Goal: Information Seeking & Learning: Find specific fact

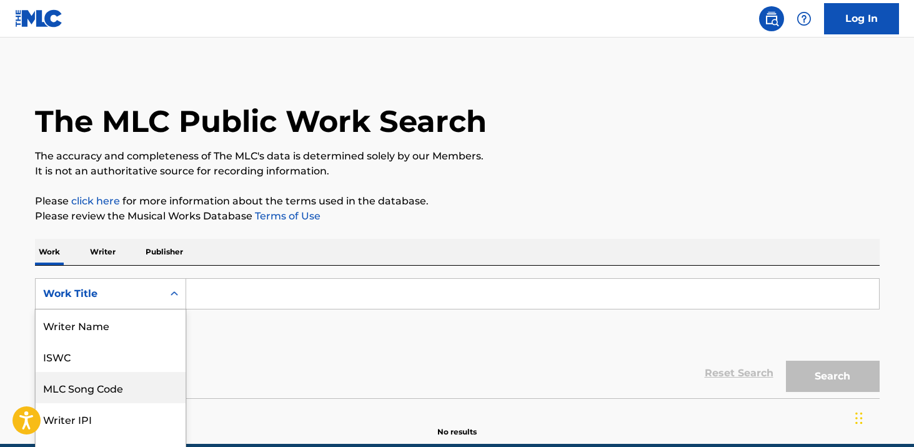
click at [164, 284] on div "MLC Song Code, 3 of 8. 8 results available. Use Up and Down to choose options, …" at bounding box center [110, 293] width 151 height 31
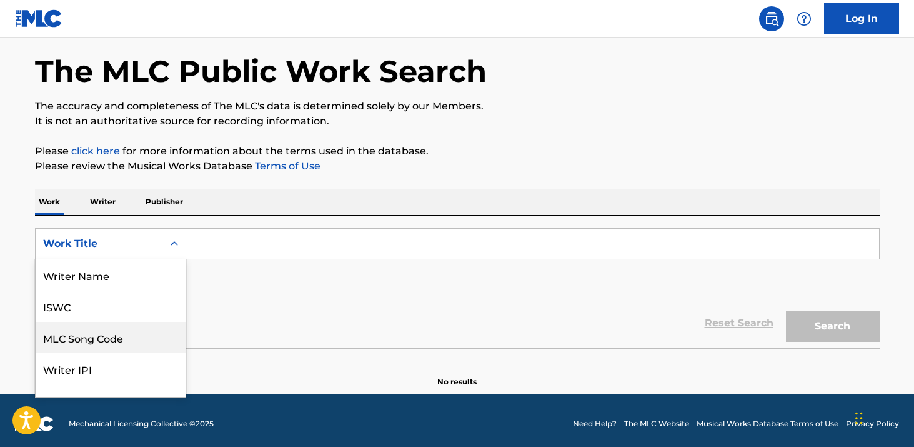
scroll to position [62, 0]
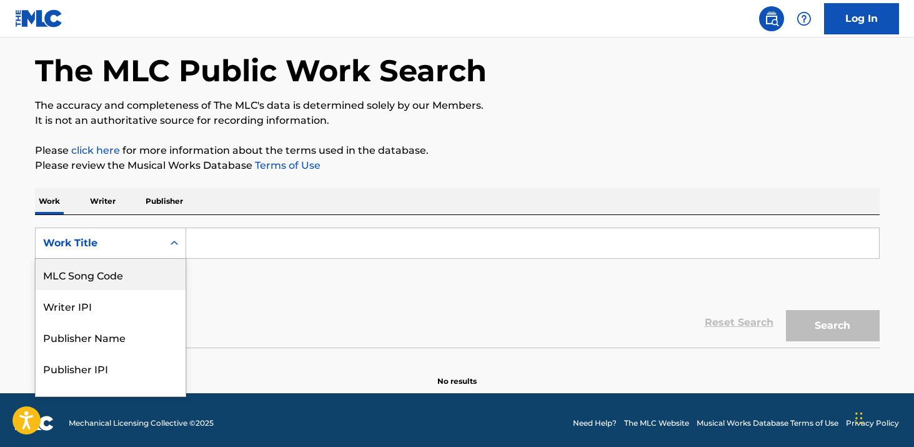
click at [114, 279] on div "MLC Song Code" at bounding box center [111, 274] width 150 height 31
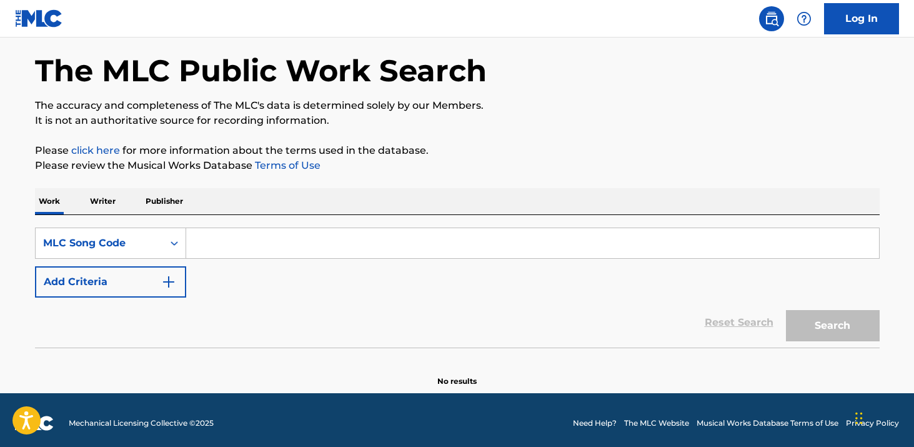
click at [259, 247] on input "Search Form" at bounding box center [532, 243] width 693 height 30
paste input "D4638I"
type input "D4638I"
click at [786, 310] on button "Search" at bounding box center [833, 325] width 94 height 31
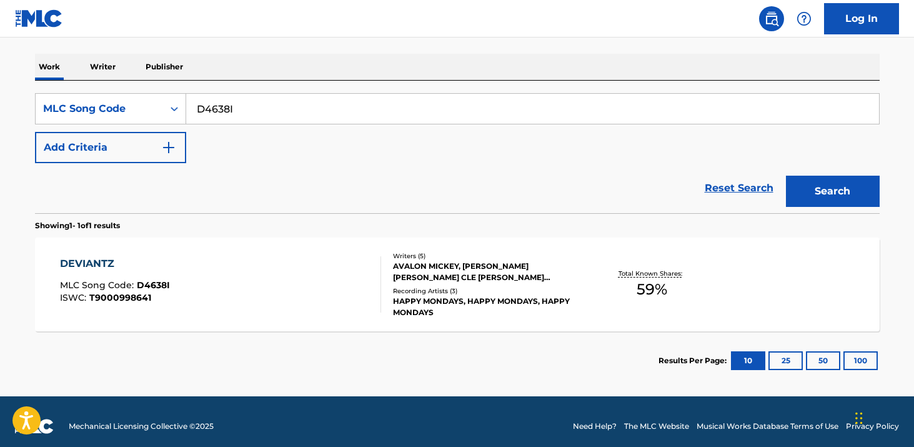
scroll to position [194, 0]
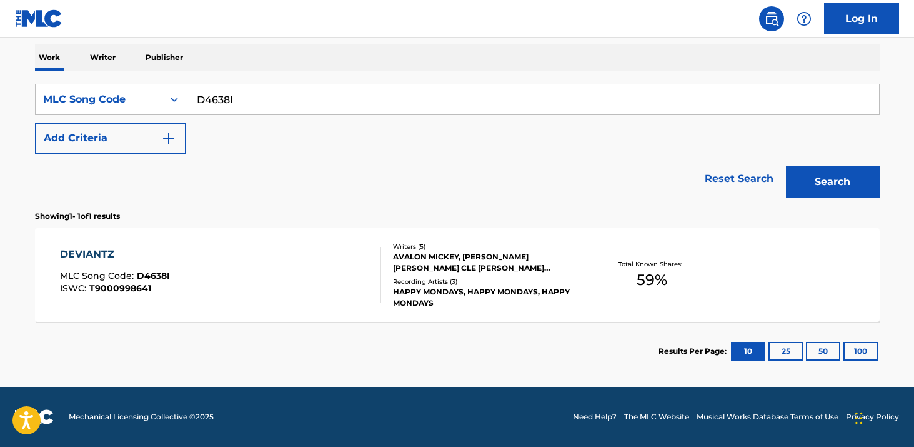
click at [344, 253] on div "DEVIANTZ MLC Song Code : D4638I ISWC : T9000998641" at bounding box center [220, 275] width 321 height 56
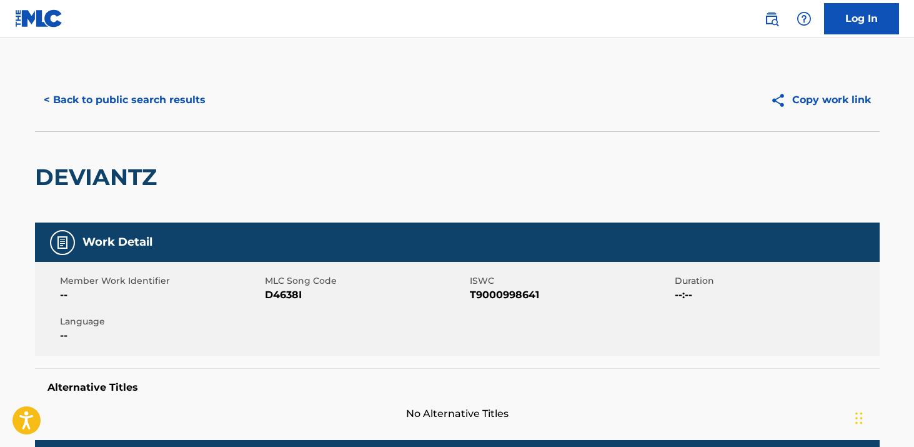
click at [164, 100] on button "< Back to public search results" at bounding box center [124, 99] width 179 height 31
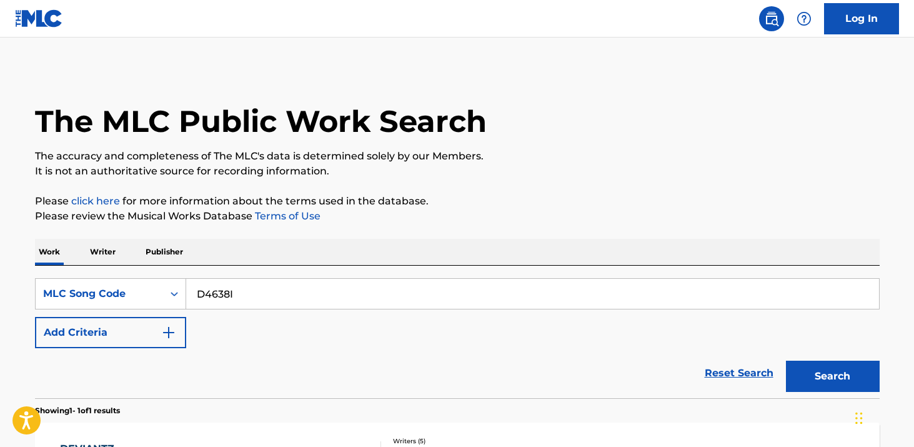
scroll to position [162, 0]
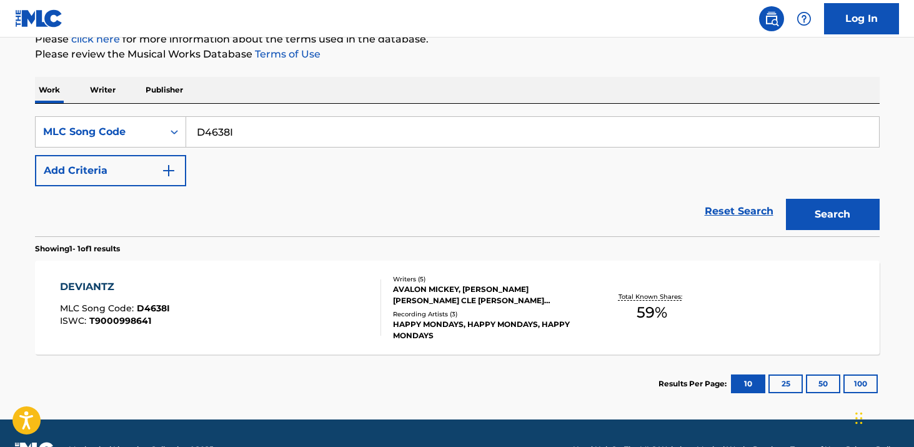
click at [378, 138] on input "D4638I" at bounding box center [532, 132] width 693 height 30
paste input "7678Y"
type input "D7678Y"
click at [786, 199] on button "Search" at bounding box center [833, 214] width 94 height 31
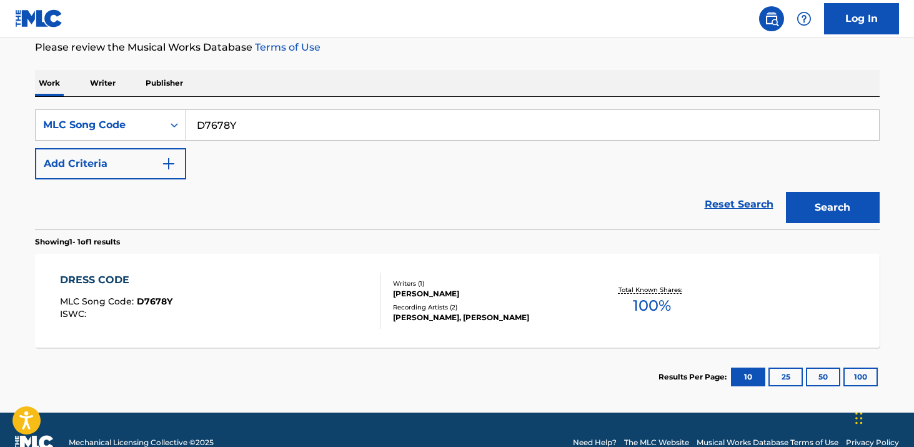
scroll to position [194, 0]
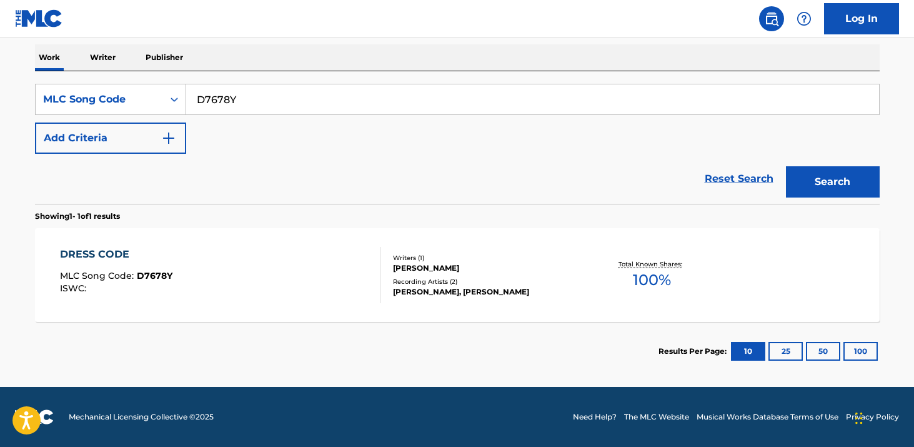
click at [231, 314] on div "DRESS CODE MLC Song Code : D7678Y ISWC : Writers ( 1 ) [PERSON_NAME] Recording …" at bounding box center [457, 275] width 845 height 94
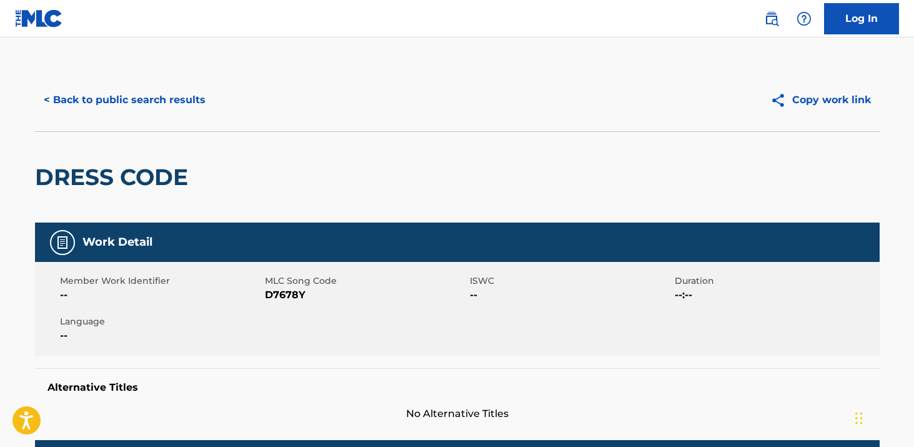
click at [127, 85] on button "< Back to public search results" at bounding box center [124, 99] width 179 height 31
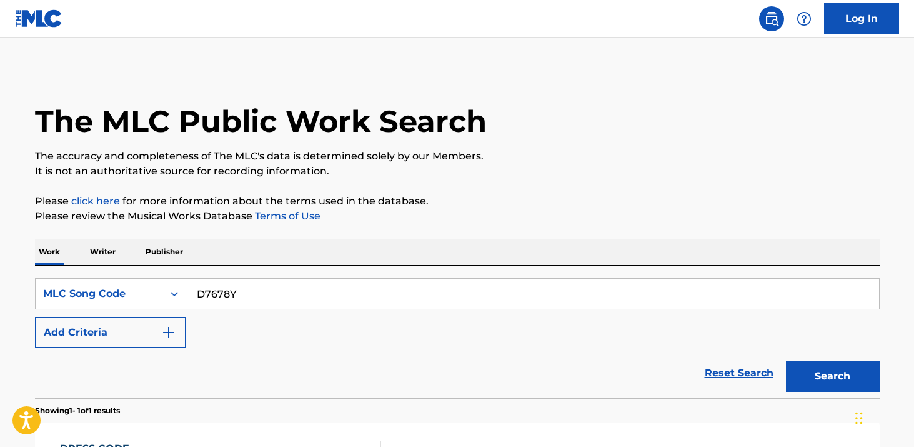
scroll to position [161, 0]
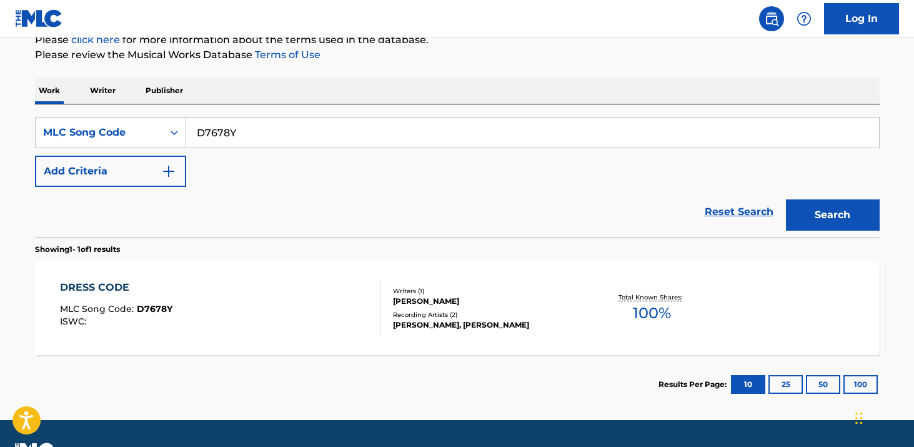
click at [441, 138] on input "D7678Y" at bounding box center [532, 132] width 693 height 30
click at [440, 137] on input "D7678Y" at bounding box center [532, 132] width 693 height 30
paste input "E5418V"
type input "E5418V"
click at [786, 199] on button "Search" at bounding box center [833, 214] width 94 height 31
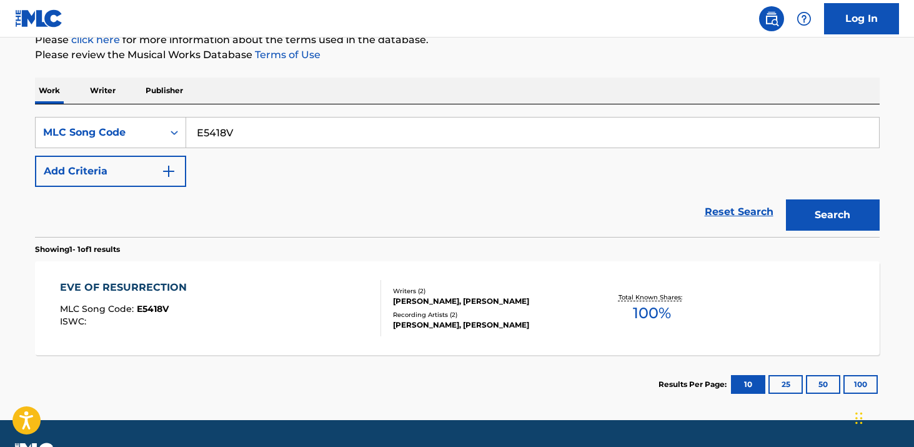
click at [215, 302] on div "EVE OF RESURRECTION MLC Song Code : E5418V ISWC :" at bounding box center [220, 308] width 321 height 56
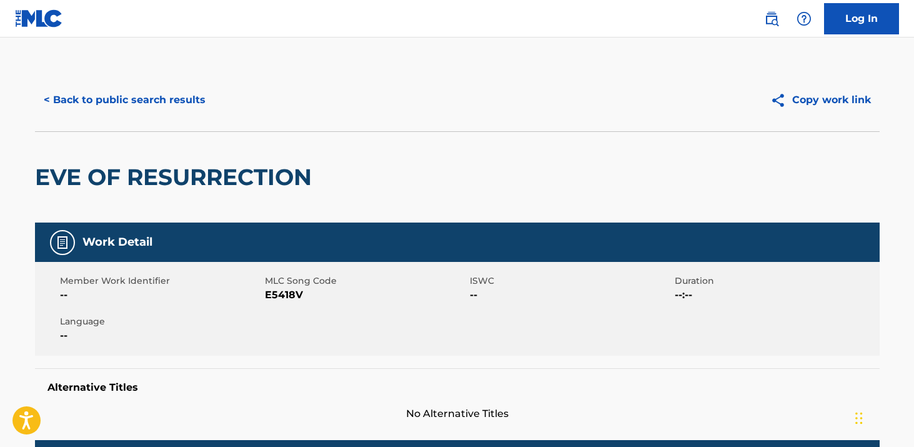
click at [242, 176] on h2 "EVE OF RESURRECTION" at bounding box center [176, 177] width 283 height 28
drag, startPoint x: 141, startPoint y: 99, endPoint x: 161, endPoint y: 100, distance: 19.4
click at [141, 100] on button "< Back to public search results" at bounding box center [124, 99] width 179 height 31
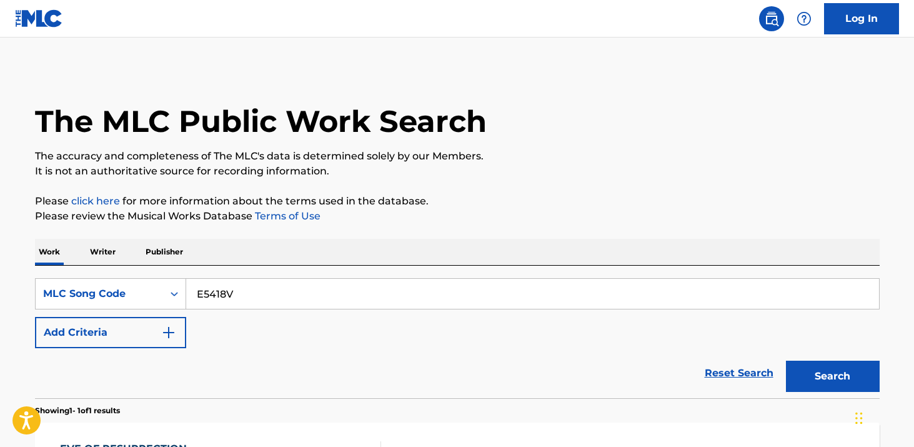
scroll to position [161, 0]
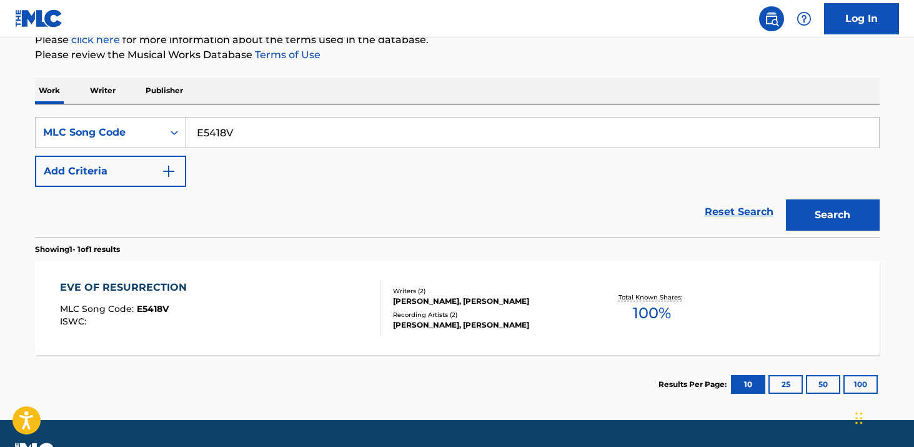
click at [368, 131] on input "E5418V" at bounding box center [532, 132] width 693 height 30
paste input "0"
type input "E54180"
click at [786, 199] on button "Search" at bounding box center [833, 214] width 94 height 31
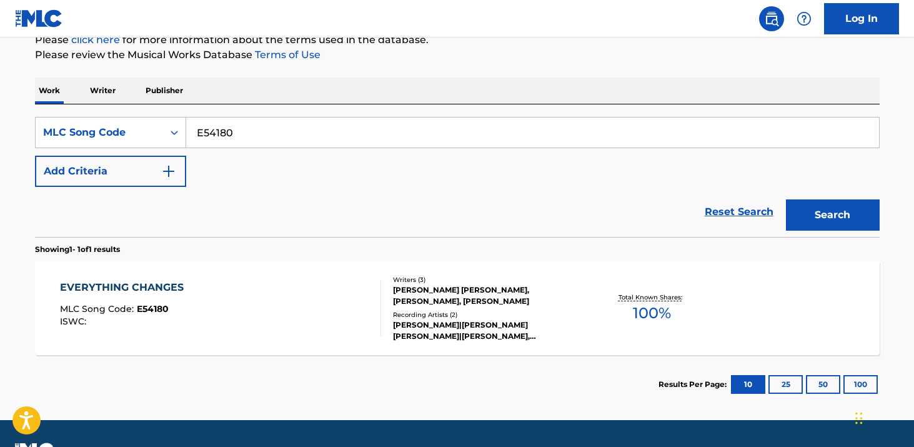
click at [299, 298] on div "EVERYTHING CHANGES MLC Song Code : E54180 ISWC :" at bounding box center [220, 308] width 321 height 56
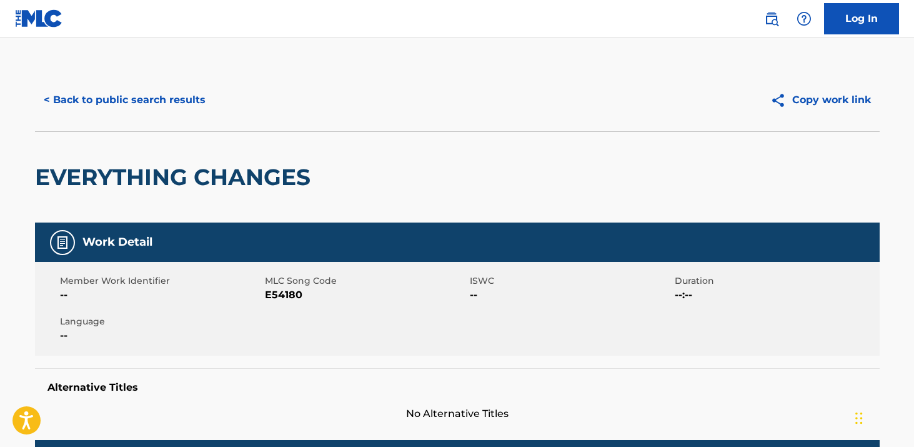
click at [147, 93] on button "< Back to public search results" at bounding box center [124, 99] width 179 height 31
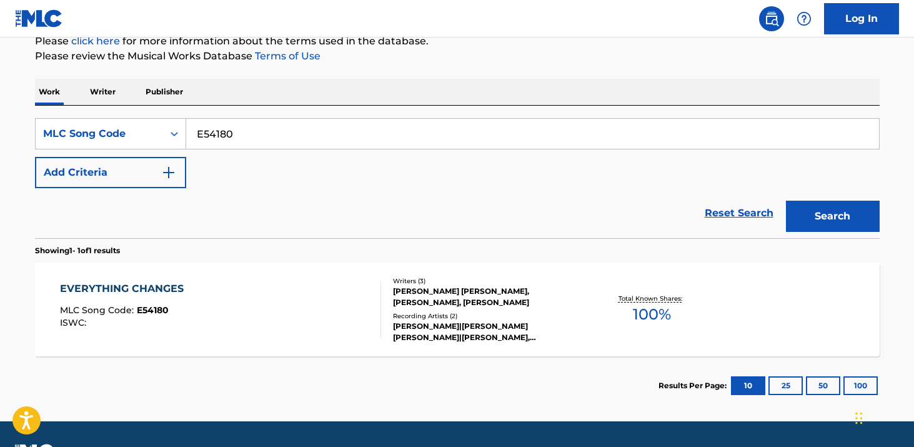
click at [316, 142] on input "E54180" at bounding box center [532, 134] width 693 height 30
paste input "F2622H"
type input "F2622H"
click at [786, 201] on button "Search" at bounding box center [833, 216] width 94 height 31
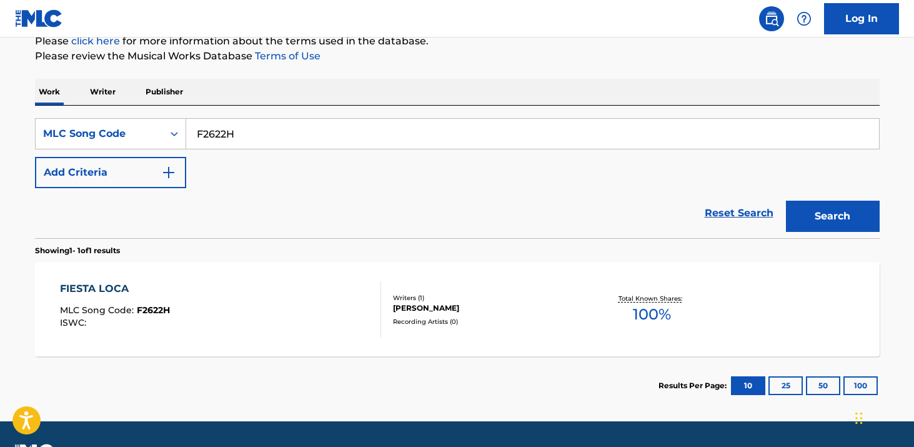
click at [186, 281] on div "FIESTA LOCA MLC Song Code : F2622H ISWC :" at bounding box center [220, 309] width 321 height 56
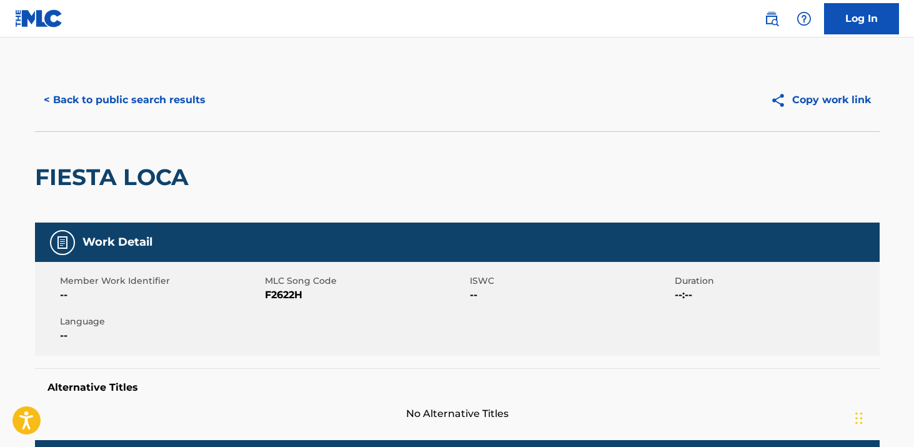
click at [146, 101] on button "< Back to public search results" at bounding box center [124, 99] width 179 height 31
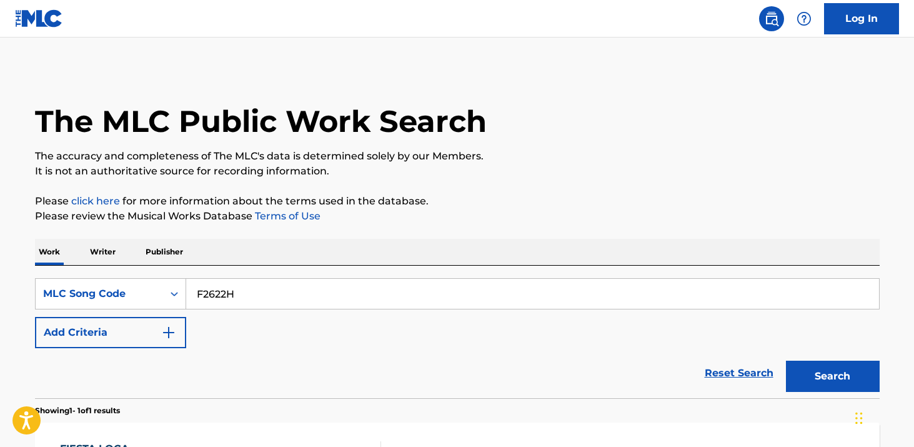
click at [354, 282] on input "F2622H" at bounding box center [532, 294] width 693 height 30
paste input "51849"
type input "F51849"
click at [786, 360] on button "Search" at bounding box center [833, 375] width 94 height 31
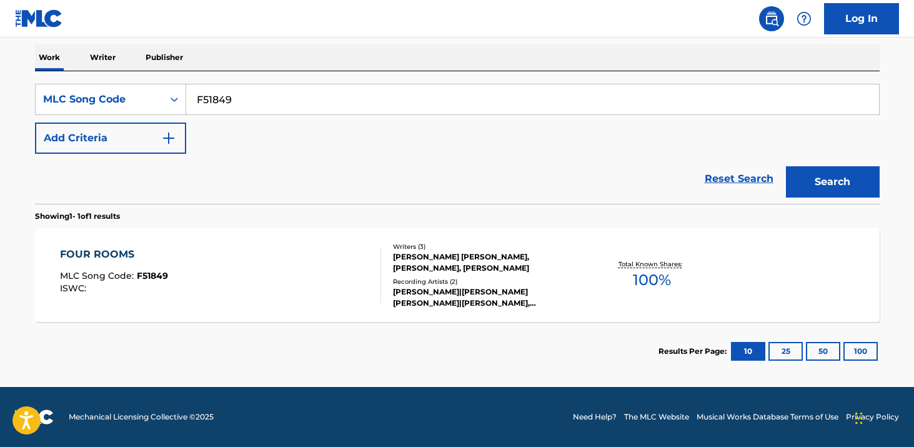
click at [275, 254] on div "FOUR ROOMS MLC Song Code : F51849 ISWC :" at bounding box center [220, 275] width 321 height 56
